Goal: Navigation & Orientation: Find specific page/section

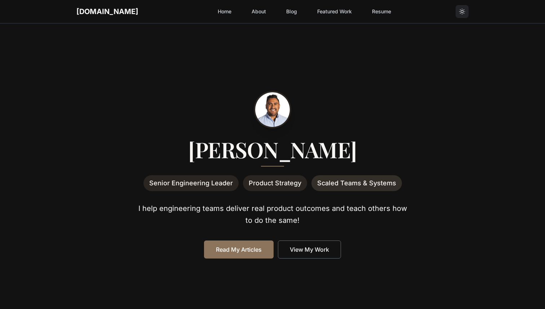
click at [457, 15] on button "Toggle theme" at bounding box center [461, 11] width 13 height 13
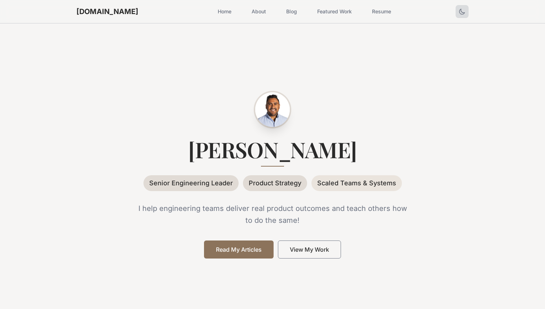
click at [463, 11] on icon "Toggle theme" at bounding box center [461, 11] width 7 height 7
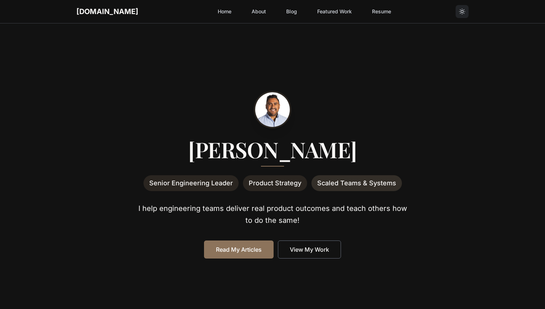
click at [463, 11] on icon "Toggle theme" at bounding box center [461, 11] width 5 height 5
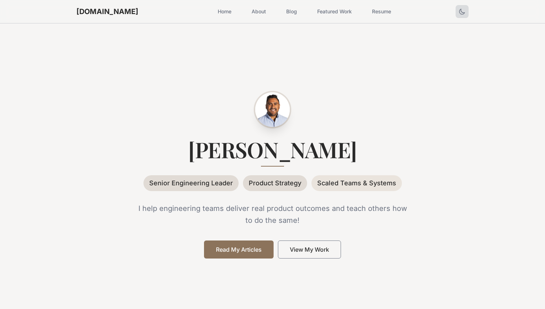
click at [247, 12] on link "About" at bounding box center [258, 11] width 23 height 13
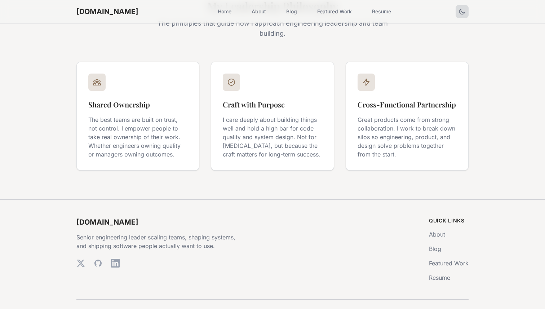
scroll to position [1081, 0]
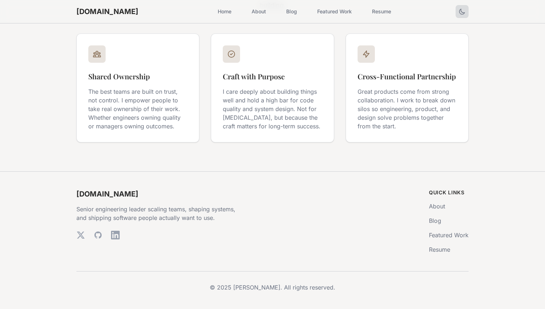
click at [463, 6] on button "Toggle theme" at bounding box center [461, 11] width 13 height 13
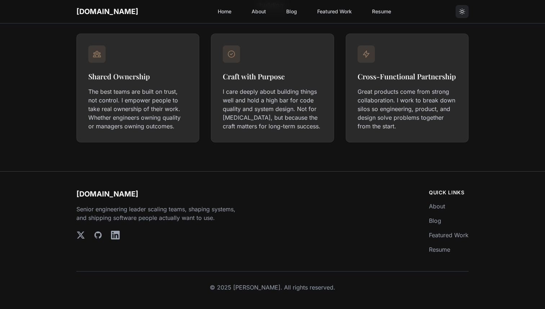
click at [282, 18] on link "Blog" at bounding box center [291, 11] width 19 height 13
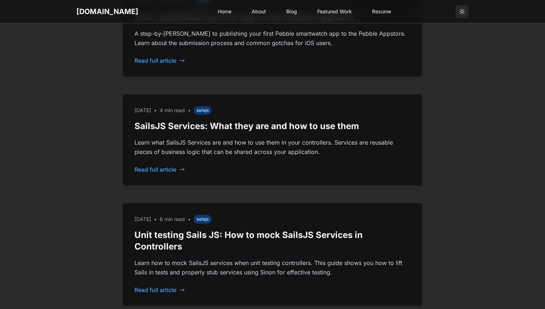
scroll to position [643, 0]
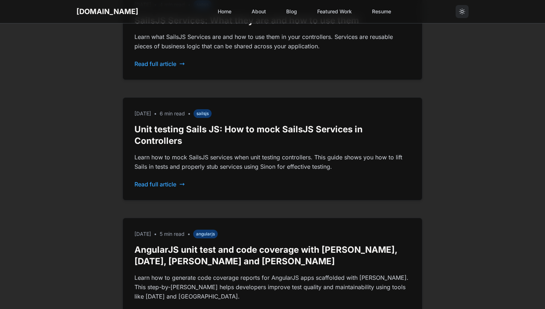
click at [463, 10] on icon "Toggle theme" at bounding box center [461, 11] width 7 height 7
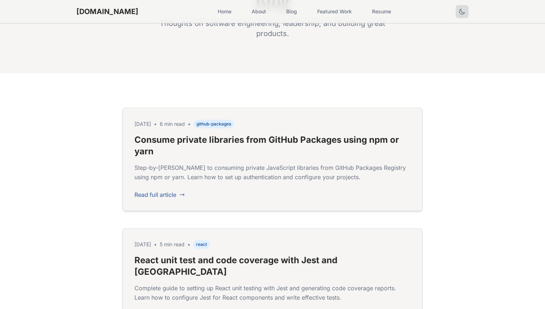
scroll to position [0, 0]
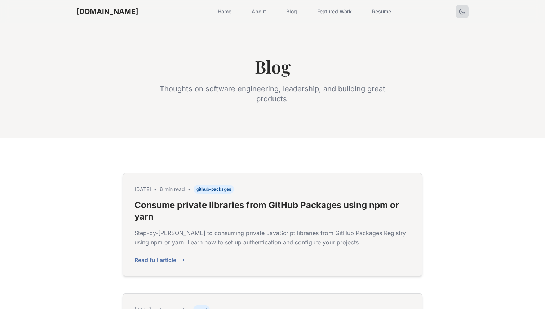
click at [470, 7] on div "sergio.io Home About Blog Featured Work Resume Open main menu" at bounding box center [272, 11] width 415 height 23
click at [467, 9] on button "Toggle theme" at bounding box center [461, 11] width 13 height 13
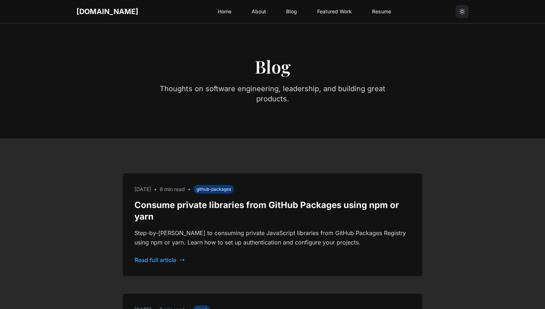
click at [467, 9] on button "Toggle theme" at bounding box center [461, 11] width 13 height 13
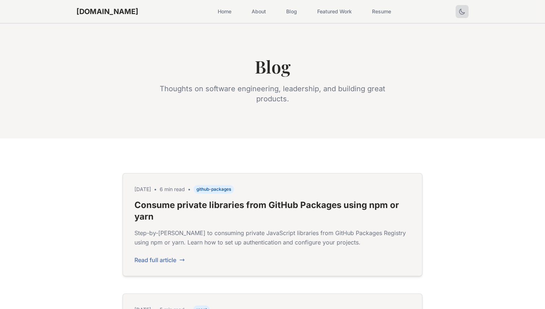
click at [467, 9] on button "Toggle theme" at bounding box center [461, 11] width 13 height 13
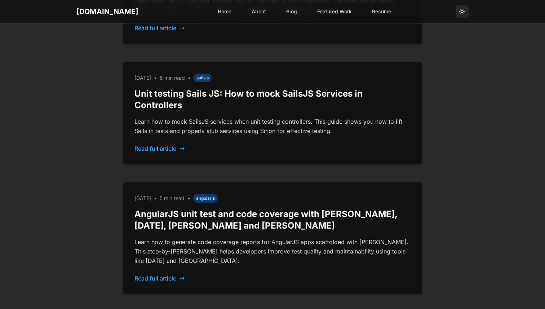
scroll to position [933, 0]
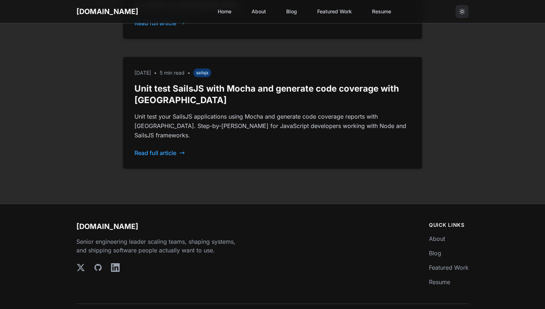
click at [210, 5] on div "sergio.io Home About Blog Featured Work Resume Open main menu" at bounding box center [272, 11] width 392 height 23
click at [213, 6] on link "Home" at bounding box center [224, 11] width 22 height 13
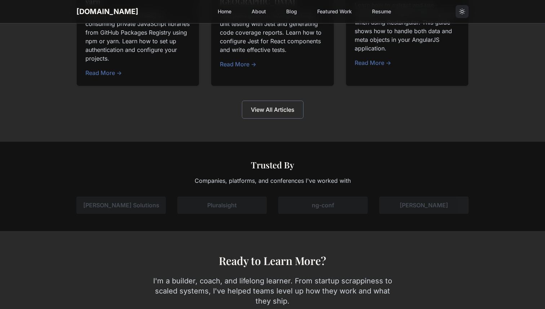
scroll to position [1171, 0]
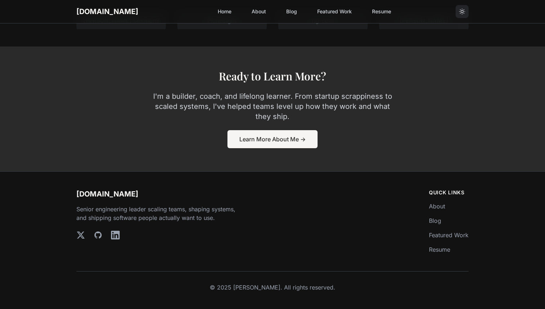
click at [468, 13] on button "Toggle theme" at bounding box center [461, 11] width 13 height 13
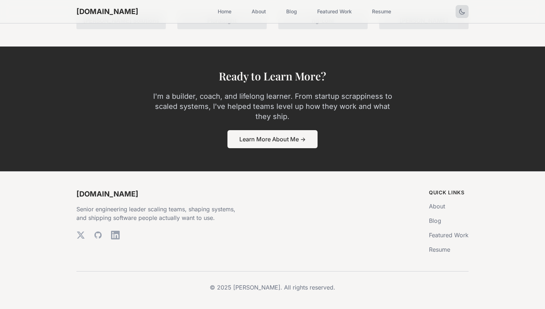
click at [463, 14] on icon "Toggle theme" at bounding box center [461, 11] width 7 height 7
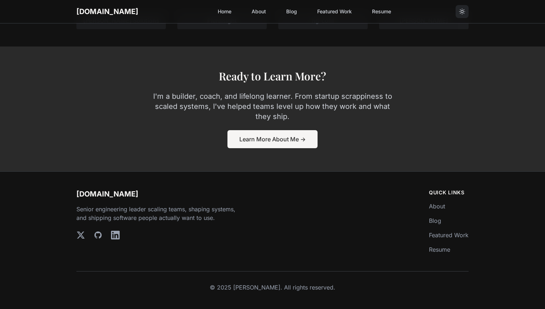
click at [460, 9] on icon "Toggle theme" at bounding box center [461, 11] width 7 height 7
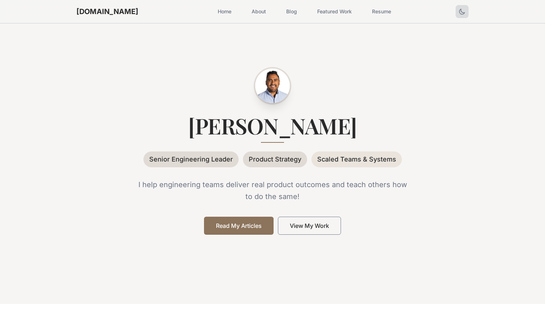
scroll to position [0, 0]
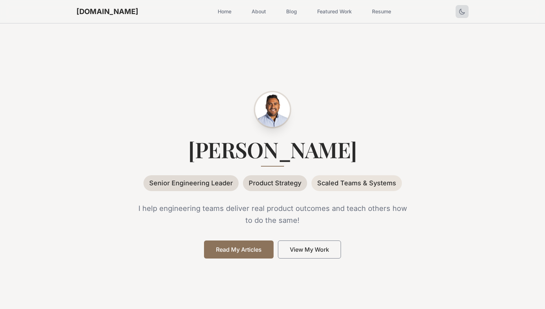
click at [213, 12] on link "Home" at bounding box center [224, 11] width 22 height 13
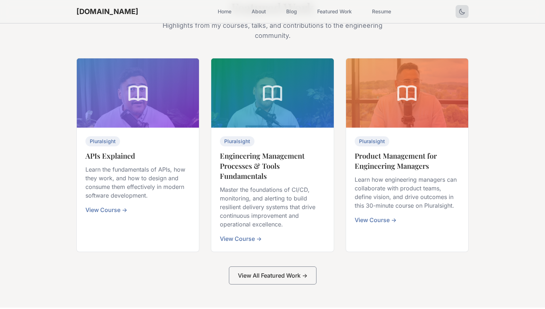
scroll to position [556, 0]
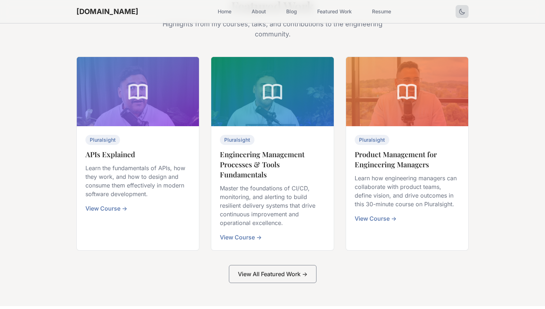
click at [116, 209] on link "View Course →" at bounding box center [106, 208] width 42 height 7
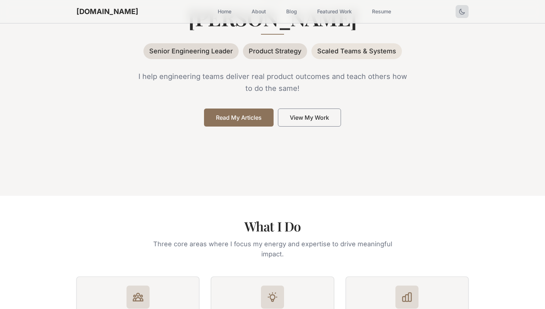
scroll to position [0, 0]
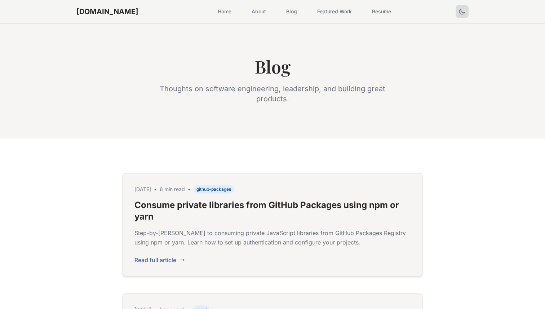
click at [314, 13] on link "Featured Work" at bounding box center [334, 11] width 43 height 13
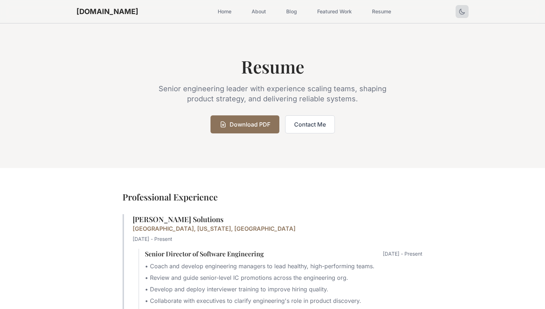
click at [213, 13] on link "Home" at bounding box center [224, 11] width 22 height 13
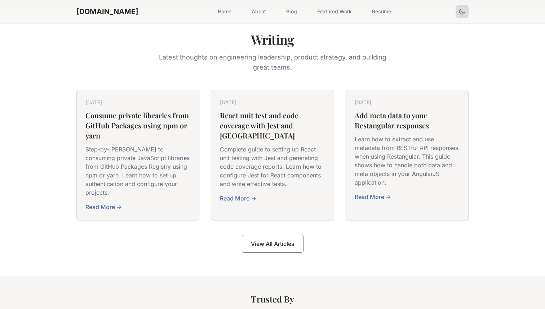
scroll to position [669, 0]
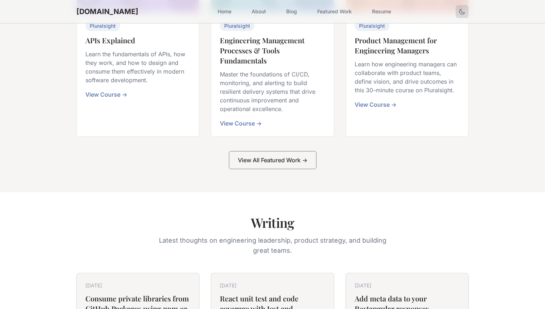
click at [476, 48] on div "Featured Work Highlights from my courses, talks, and contributions to the engin…" at bounding box center [272, 27] width 415 height 284
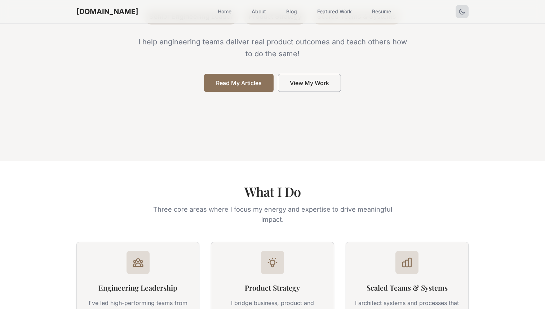
scroll to position [0, 0]
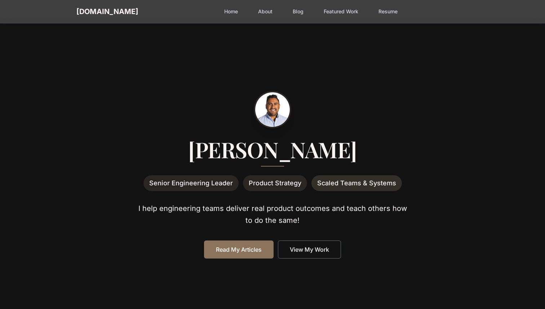
click at [254, 16] on link "About" at bounding box center [265, 11] width 23 height 13
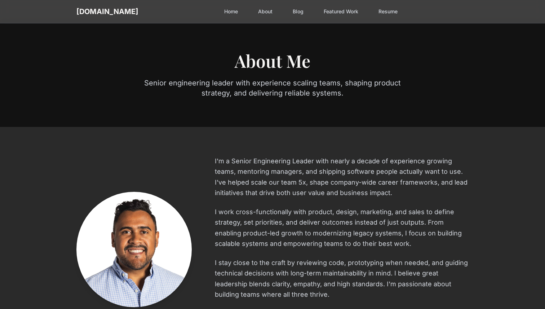
click at [288, 13] on link "Blog" at bounding box center [297, 11] width 19 height 13
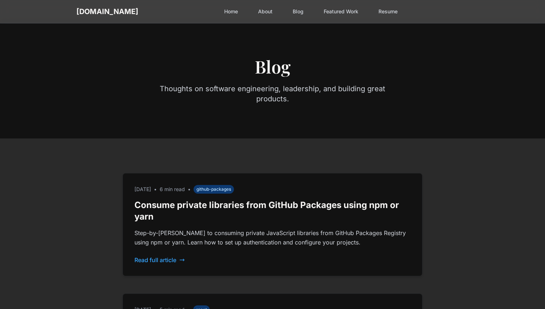
click at [325, 14] on link "Featured Work" at bounding box center [340, 11] width 43 height 13
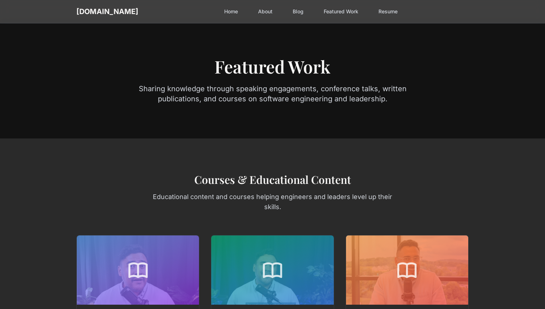
click at [374, 12] on link "Resume" at bounding box center [388, 11] width 28 height 13
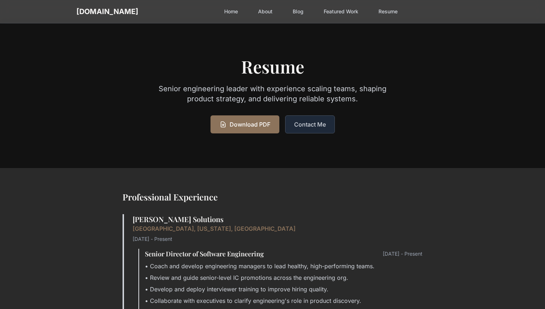
click at [288, 14] on link "Blog" at bounding box center [297, 11] width 19 height 13
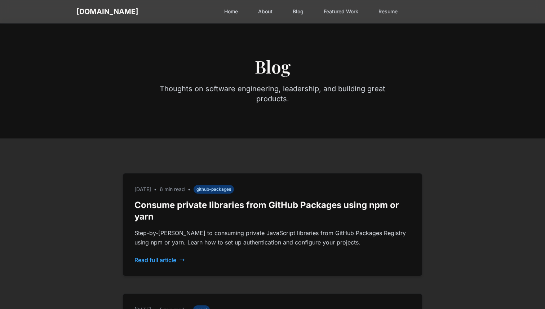
click at [254, 10] on link "About" at bounding box center [265, 11] width 23 height 13
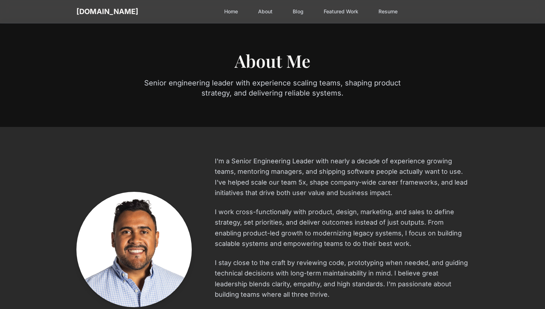
click at [205, 7] on div "Home About Blog Featured Work Resume" at bounding box center [303, 11] width 196 height 13
click at [220, 12] on link "Home" at bounding box center [231, 11] width 22 height 13
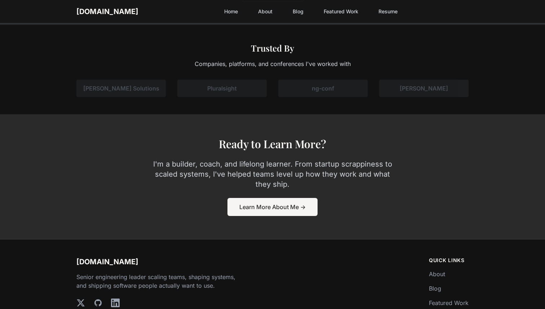
scroll to position [1060, 0]
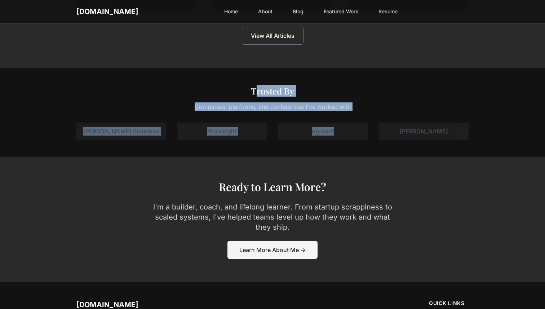
drag, startPoint x: 246, startPoint y: 90, endPoint x: 349, endPoint y: 138, distance: 113.8
click at [349, 138] on div "Trusted By Companies, platforms, and conferences I've worked with [PERSON_NAME]…" at bounding box center [272, 112] width 415 height 55
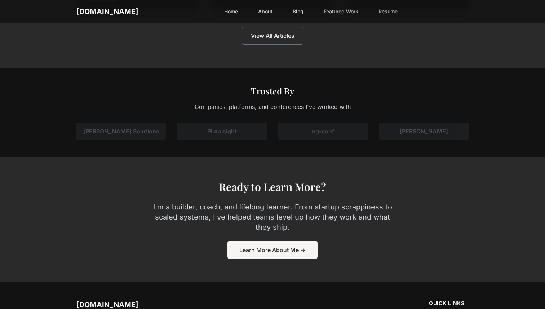
click at [374, 166] on section "Ready to Learn More? I'm a builder, coach, and lifelong learner. From startup s…" at bounding box center [272, 219] width 545 height 125
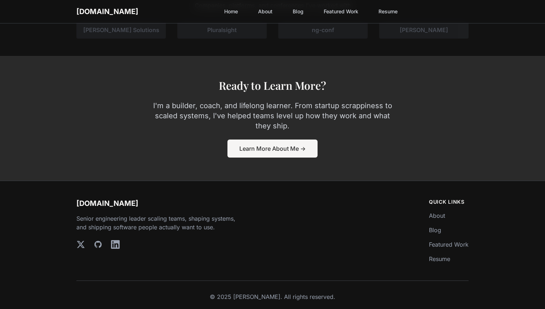
scroll to position [1171, 0]
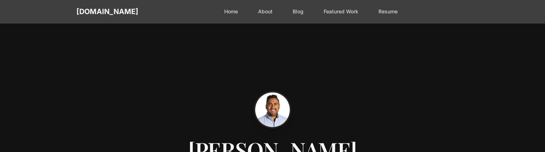
scroll to position [8, 0]
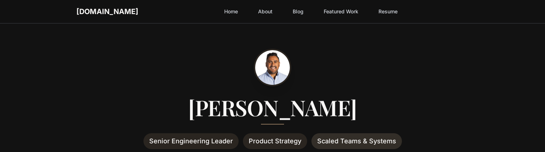
scroll to position [26, 0]
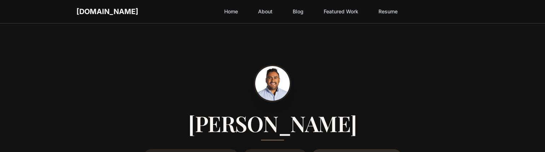
click at [40, 139] on section "[PERSON_NAME] Senior Engineering Leader Product Strategy Scaled Teams & Systems…" at bounding box center [272, 149] width 545 height 304
